Goal: Transaction & Acquisition: Purchase product/service

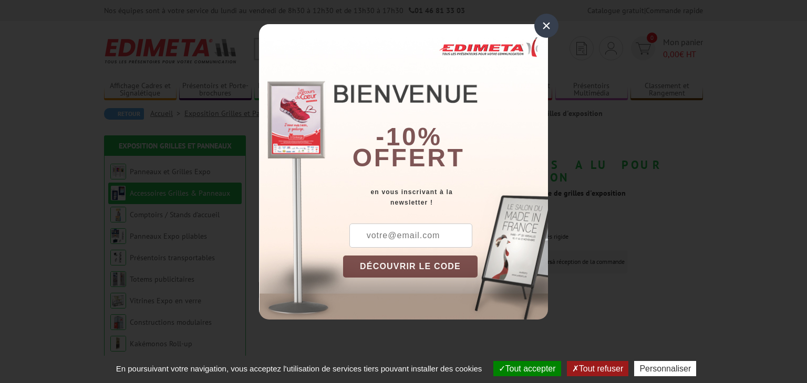
click at [538, 23] on div "×" at bounding box center [546, 26] width 24 height 24
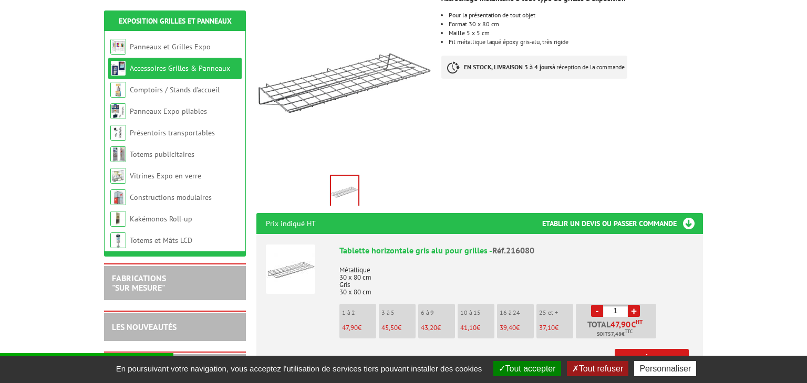
scroll to position [195, 0]
click at [557, 324] on p "37,10 €" at bounding box center [556, 327] width 34 height 7
click at [552, 309] on p "25 et +" at bounding box center [556, 312] width 34 height 7
click at [635, 305] on link "+" at bounding box center [634, 311] width 12 height 12
click at [633, 305] on link "+" at bounding box center [634, 311] width 12 height 12
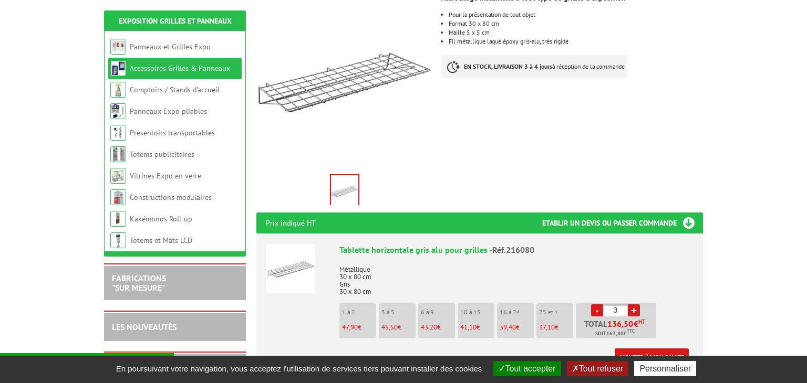
click at [634, 305] on link "+" at bounding box center [634, 311] width 12 height 12
click at [636, 305] on link "+" at bounding box center [634, 311] width 12 height 12
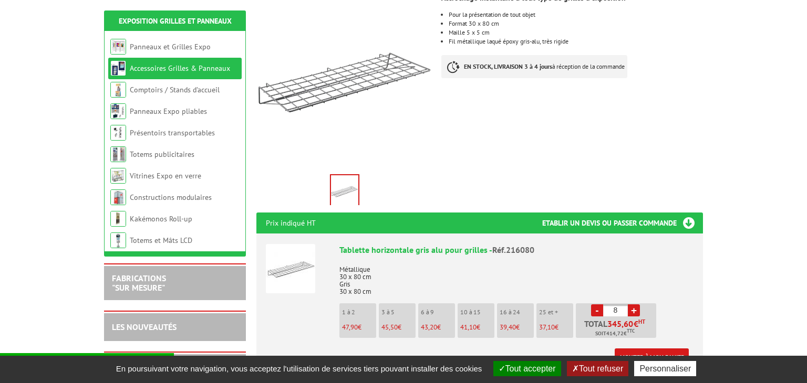
click at [636, 305] on link "+" at bounding box center [634, 311] width 12 height 12
click at [633, 305] on link "+" at bounding box center [634, 311] width 12 height 12
click at [636, 305] on link "+" at bounding box center [634, 311] width 12 height 12
click at [635, 305] on link "+" at bounding box center [634, 311] width 12 height 12
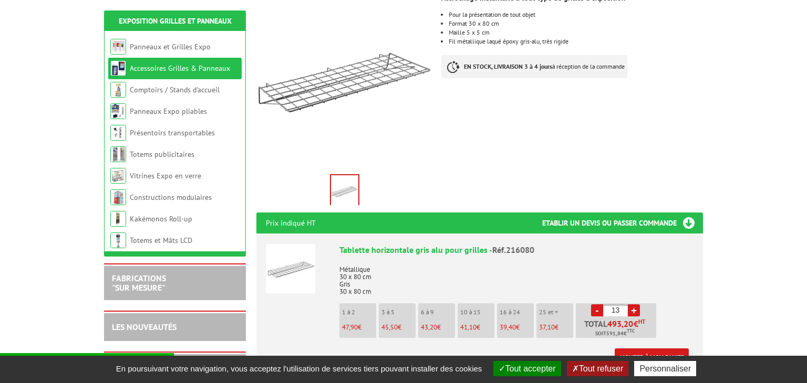
click at [636, 305] on link "+" at bounding box center [634, 311] width 12 height 12
click at [634, 305] on link "+" at bounding box center [634, 311] width 12 height 12
type input "15"
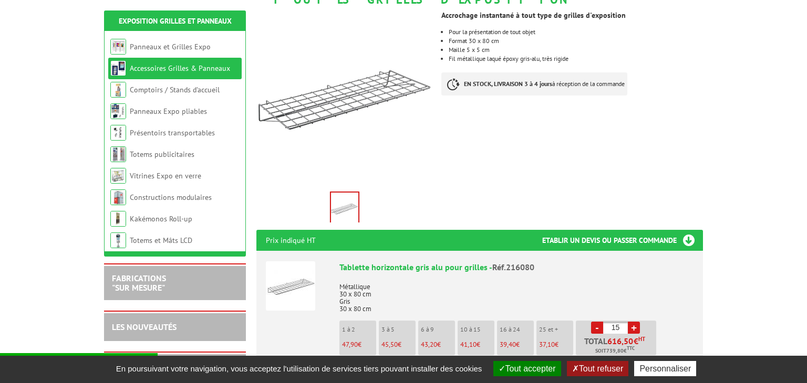
scroll to position [179, 0]
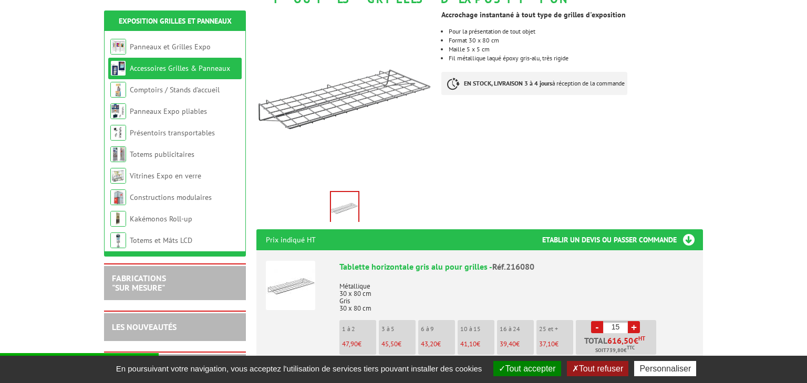
click at [148, 69] on link "Accessoires Grilles & Panneaux" at bounding box center [180, 68] width 100 height 9
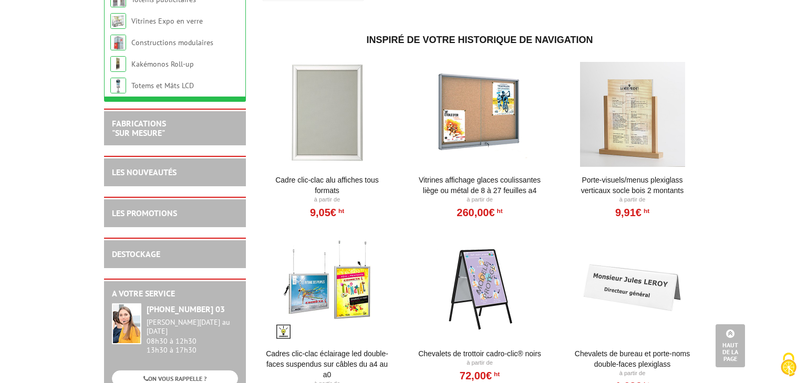
scroll to position [1079, 0]
